Goal: Find specific page/section: Find specific page/section

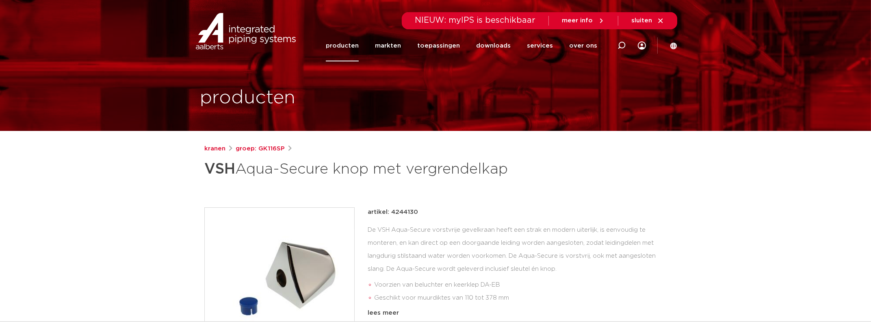
click at [359, 47] on link "producten" at bounding box center [342, 45] width 33 height 31
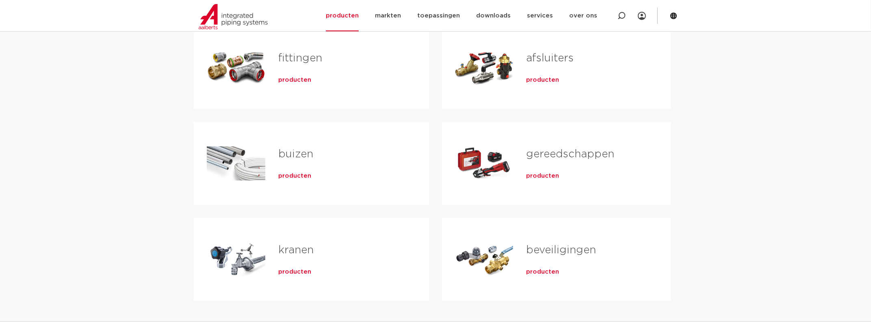
scroll to position [203, 0]
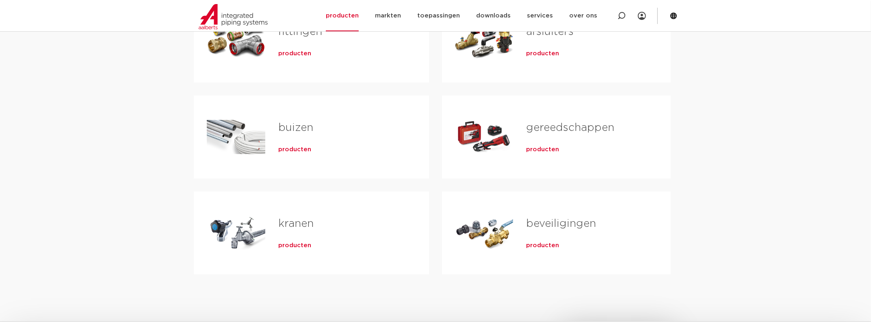
click at [291, 232] on h2 "kranen" at bounding box center [340, 225] width 125 height 19
click at [261, 233] on div "Tabs. Open items met enter of spatie, sluit af met escape en navigeer met de pi…" at bounding box center [236, 232] width 58 height 57
click at [280, 245] on span "producten" at bounding box center [294, 245] width 33 height 8
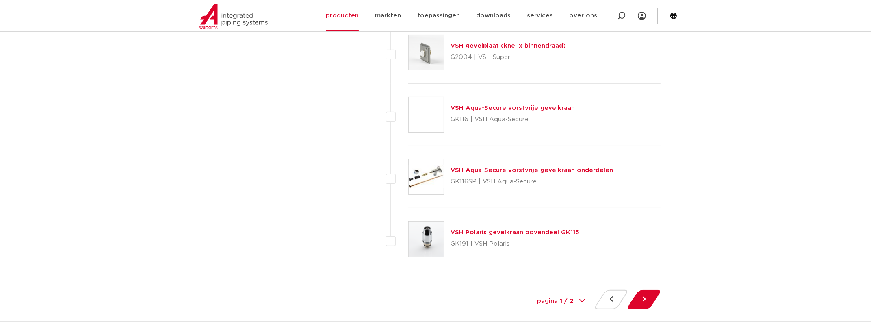
scroll to position [3655, 0]
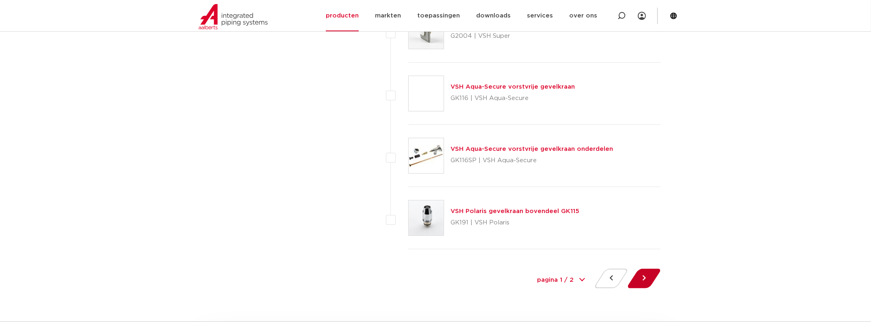
click at [645, 270] on button at bounding box center [643, 277] width 23 height 19
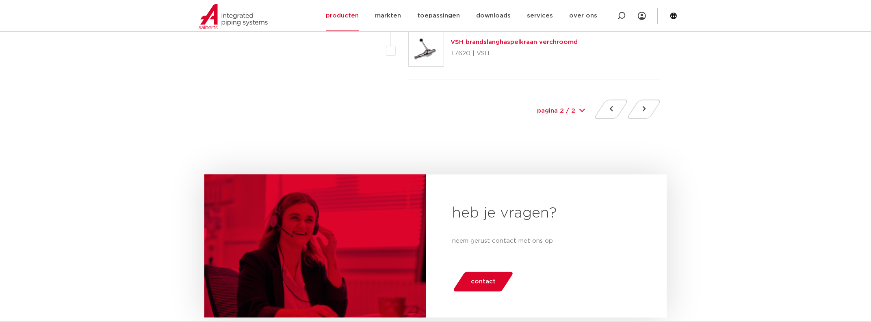
scroll to position [690, 0]
